Goal: Find specific page/section

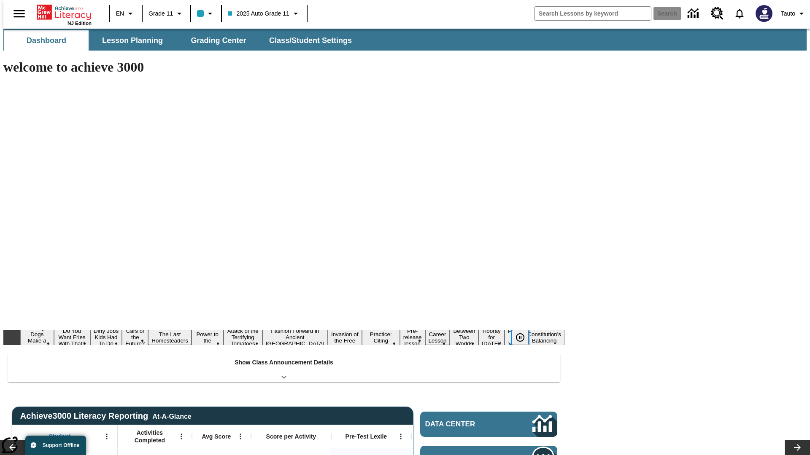
click at [523, 333] on icon "Pause" at bounding box center [520, 338] width 10 height 10
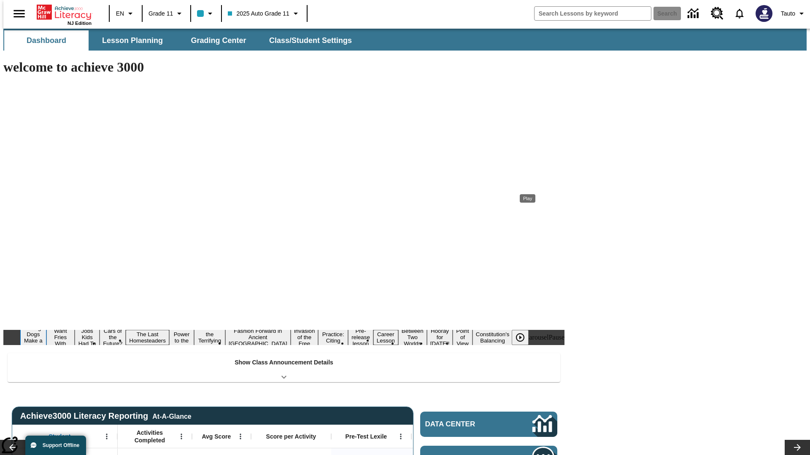
click at [46, 324] on button "Diving Dogs Make a Splash" at bounding box center [33, 337] width 26 height 27
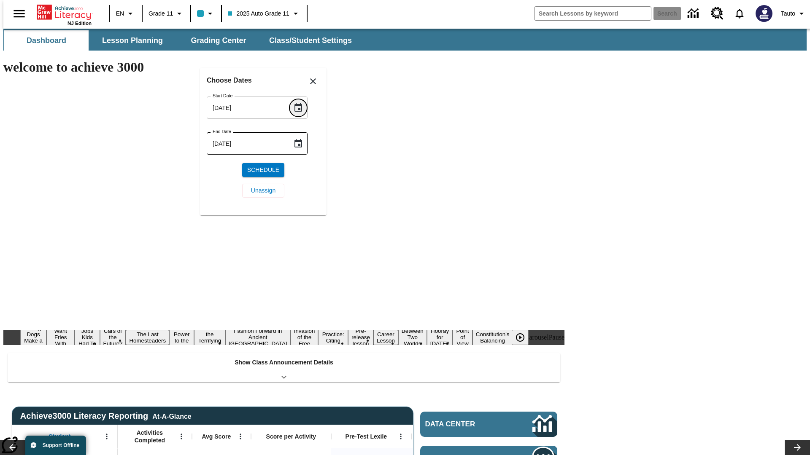
click at [301, 108] on icon "Choose date, selected date is Sep 23, 2025" at bounding box center [298, 107] width 8 height 8
